Goal: Information Seeking & Learning: Learn about a topic

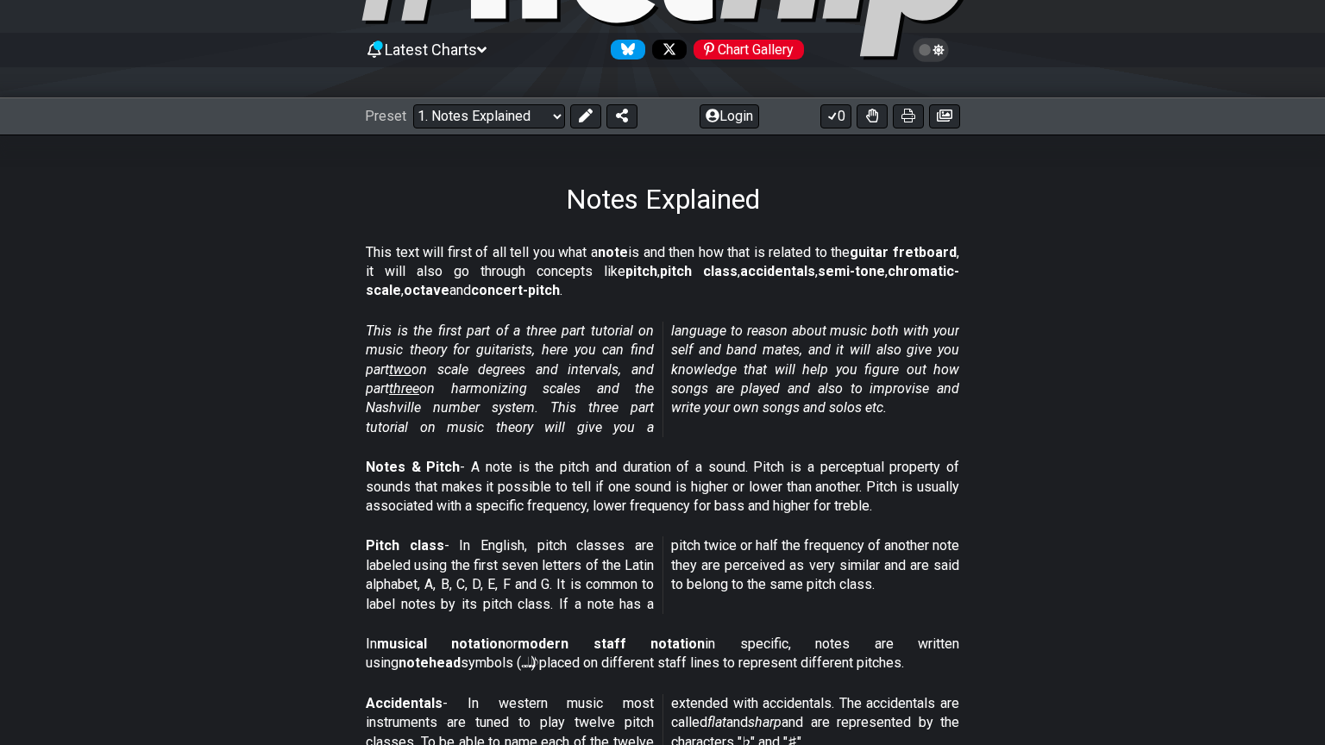
scroll to position [148, 0]
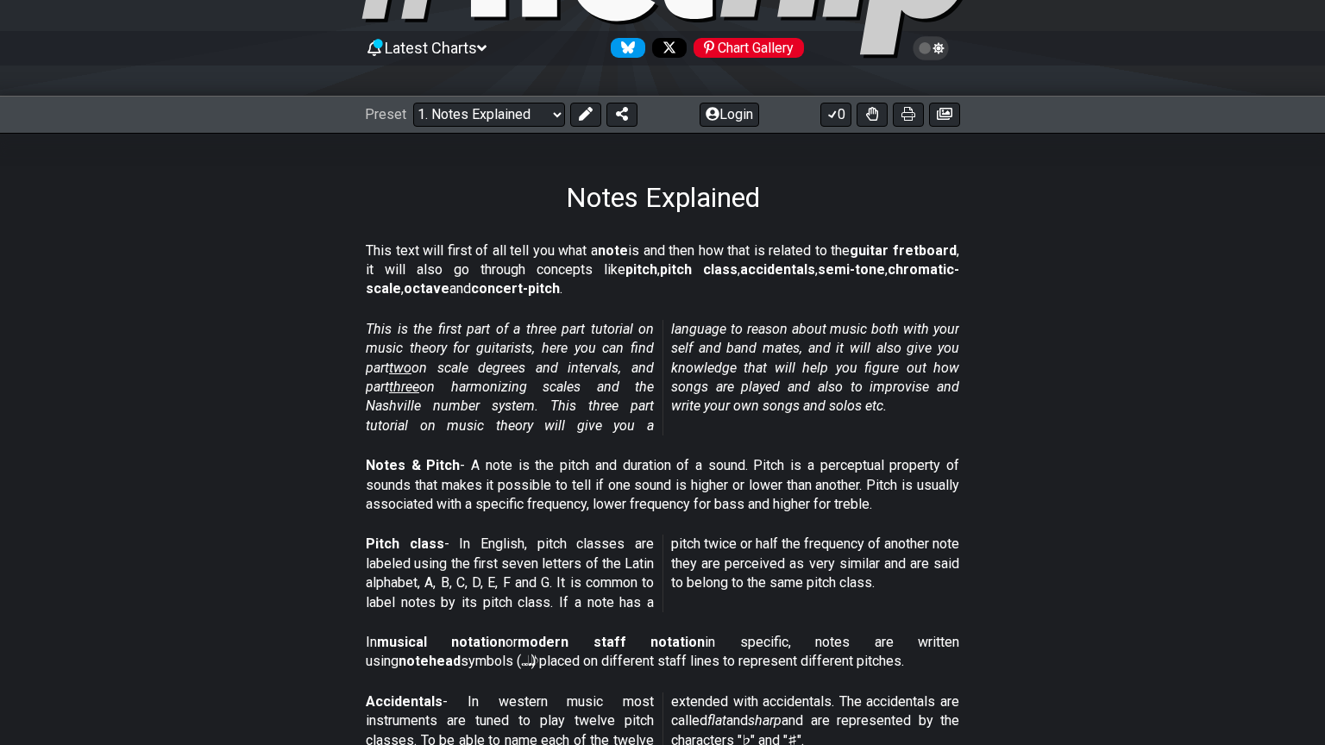
drag, startPoint x: 478, startPoint y: 260, endPoint x: 636, endPoint y: 286, distance: 160.1
click at [636, 286] on p "This text will first of all tell you what a note is and then how that is relate…" at bounding box center [662, 270] width 593 height 58
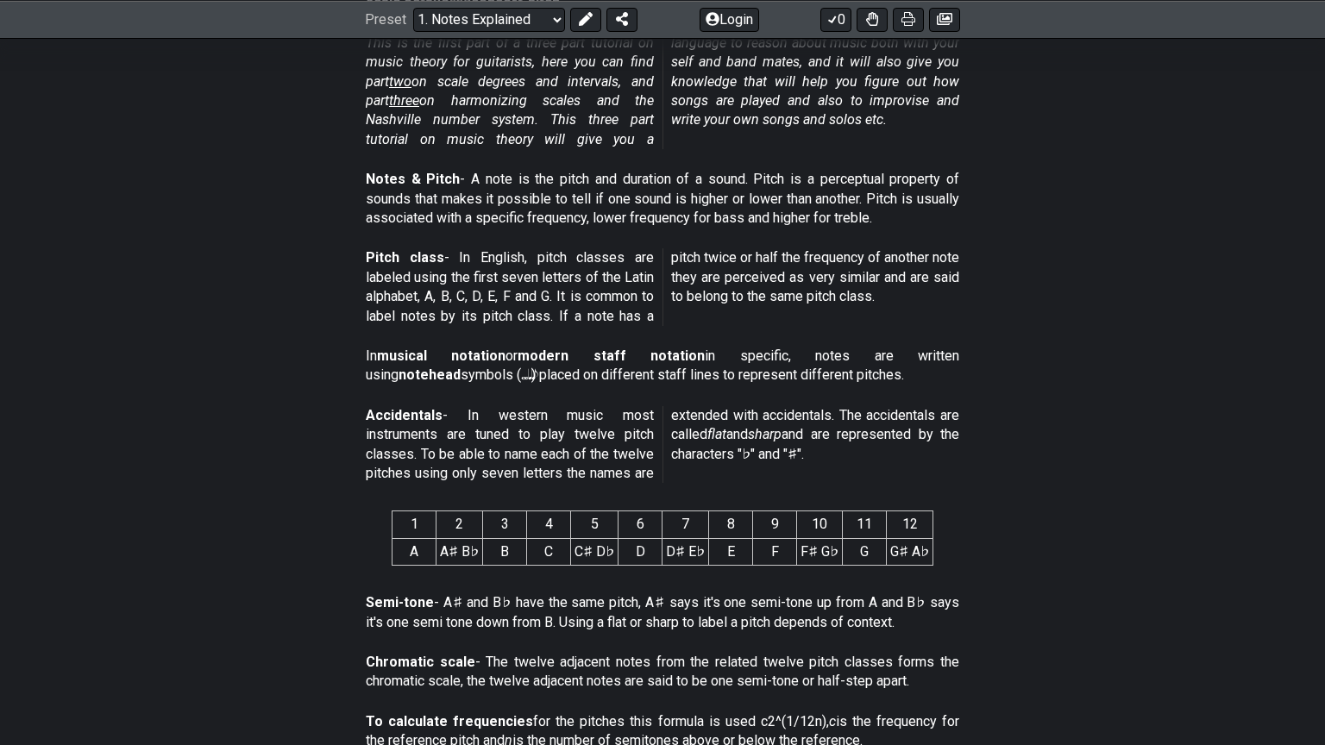
scroll to position [0, 0]
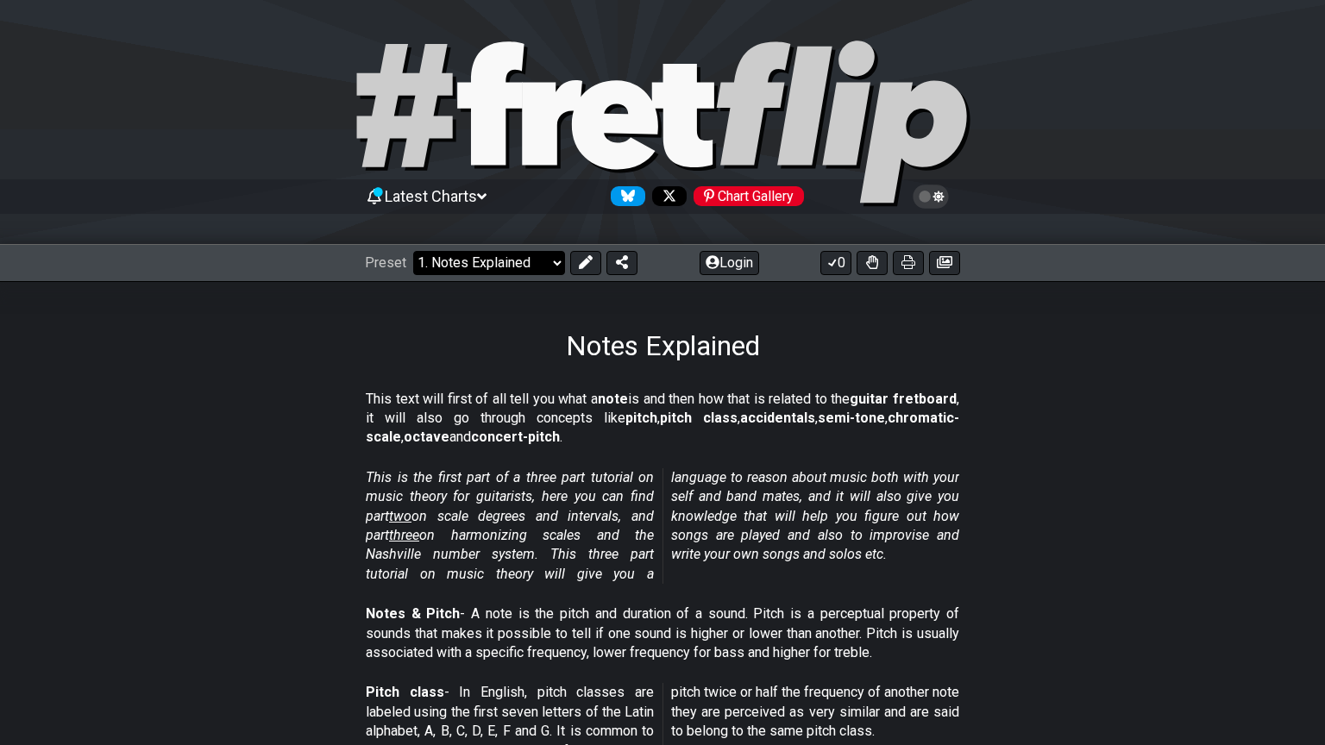
click at [506, 266] on select "Welcome to #fretflip! Initial Preset Custom Preset Minor Pentatonic Major Penta…" at bounding box center [489, 263] width 152 height 24
click at [349, 316] on div "Notes Explained" at bounding box center [662, 321] width 1325 height 81
click at [407, 520] on span "two" at bounding box center [400, 516] width 22 height 16
select select "/scale-degrees-and-intervals"
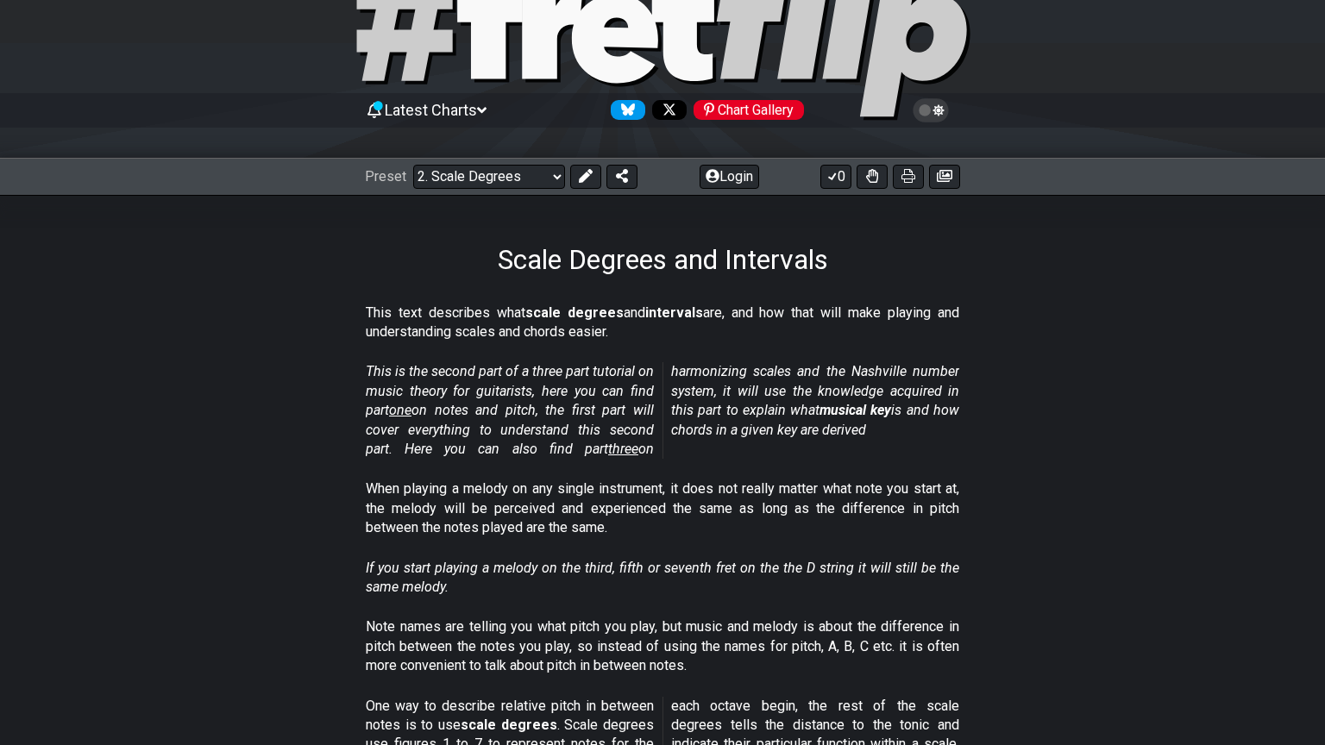
scroll to position [107, 0]
